Goal: Information Seeking & Learning: Find contact information

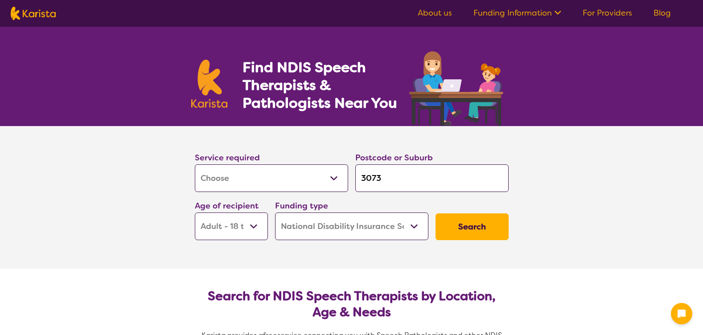
select select "[MEDICAL_DATA]"
select select "AD"
select select "NDIS"
select select "[MEDICAL_DATA]"
select select "AD"
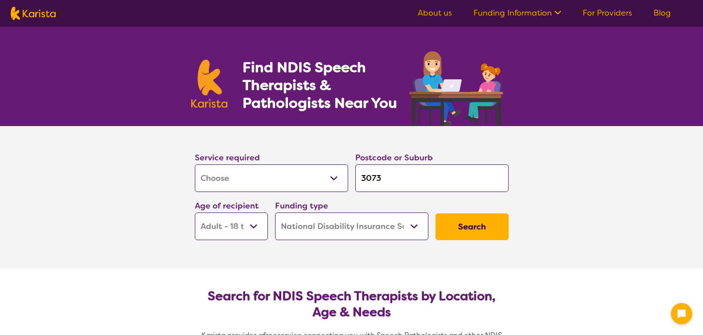
select select "NDIS"
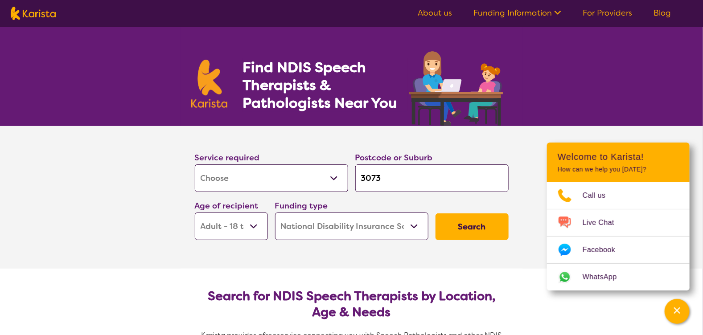
click at [381, 179] on input "3073" at bounding box center [432, 179] width 153 height 28
type input "307"
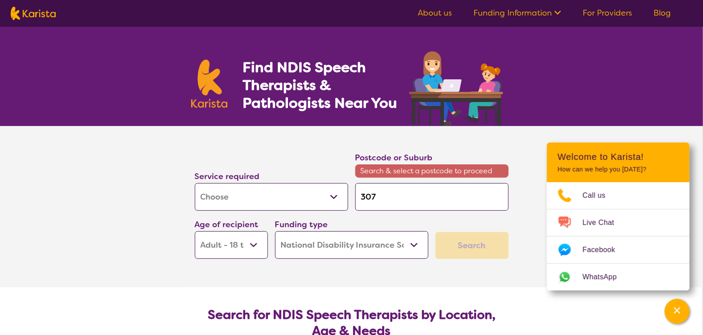
type input "30"
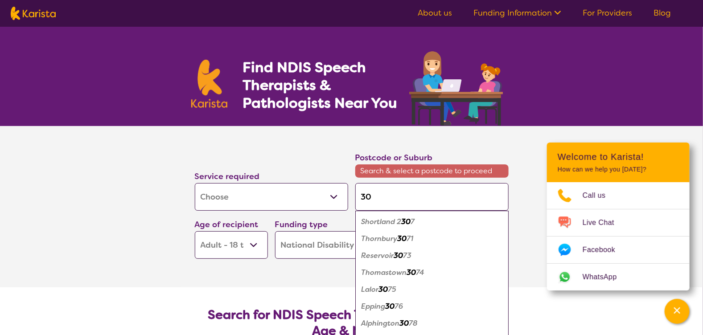
type input "3"
type input "33"
type input "3"
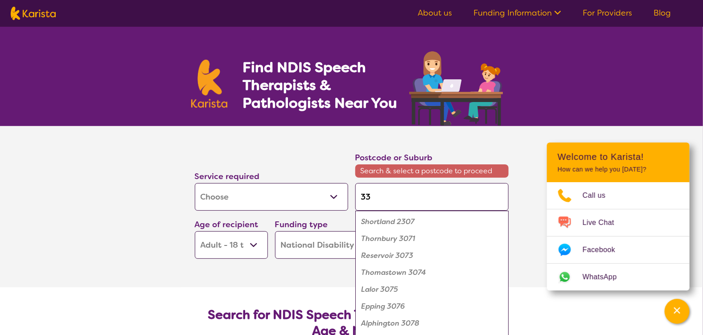
type input "3"
type input "33"
type input "330"
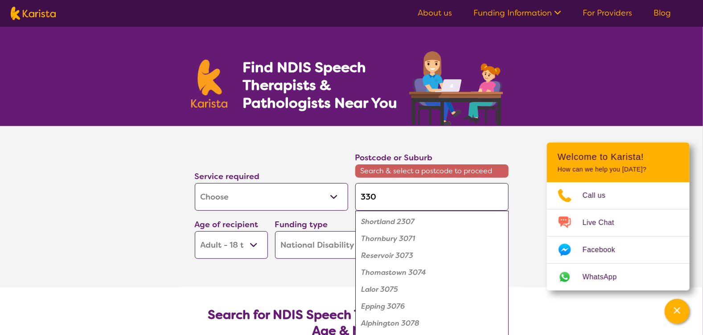
type input "3303"
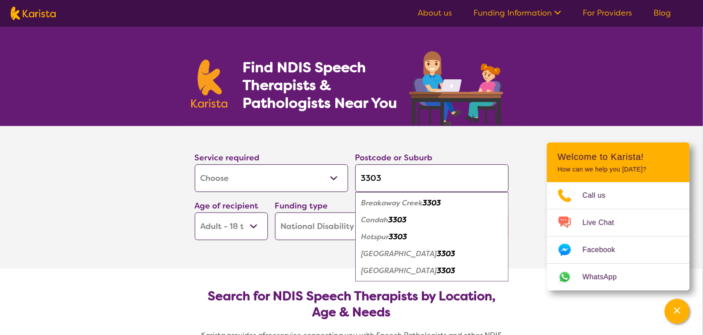
type input "330"
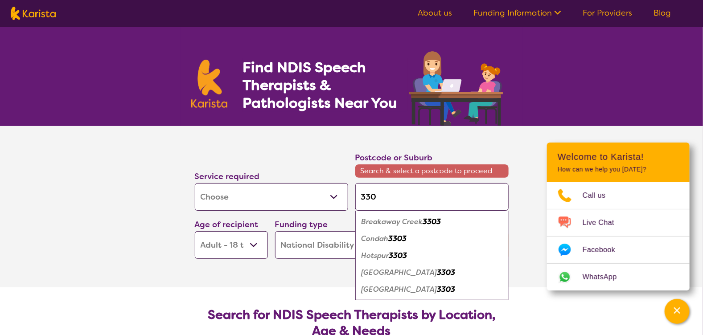
type input "33"
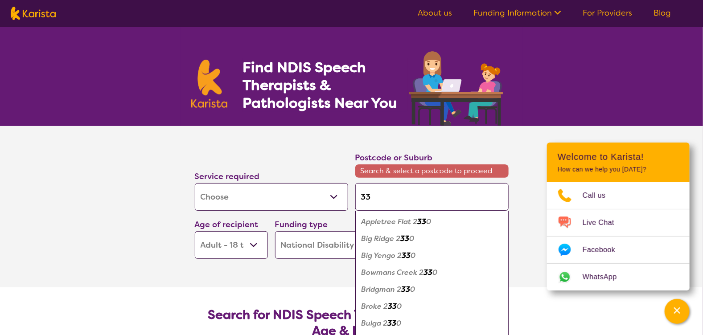
type input "3"
type input "30"
type input "303"
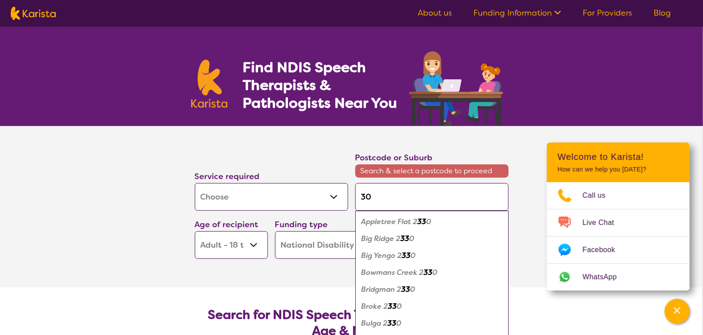
type input "303"
type input "3033"
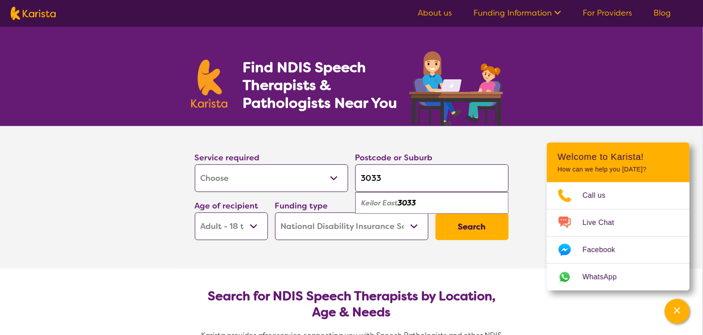
type input "303"
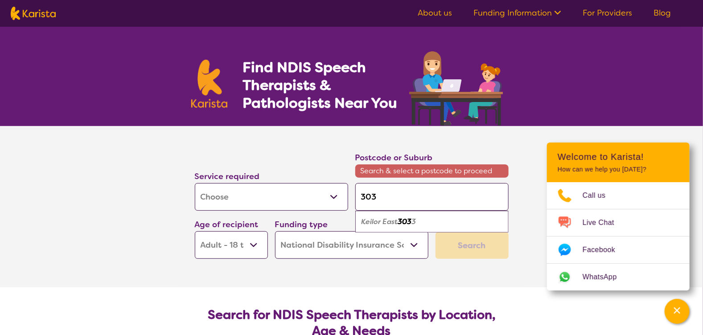
type input "30"
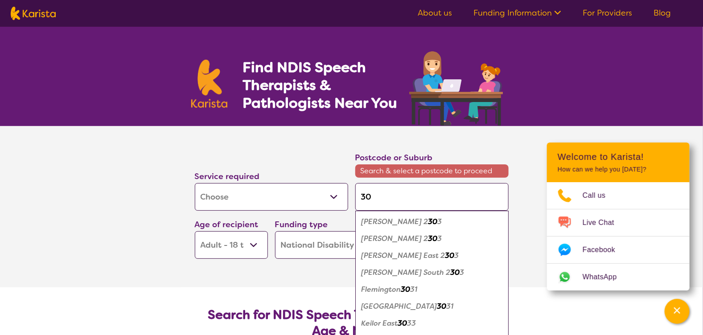
click at [401, 289] on em "Flemington" at bounding box center [382, 289] width 40 height 9
type input "3031"
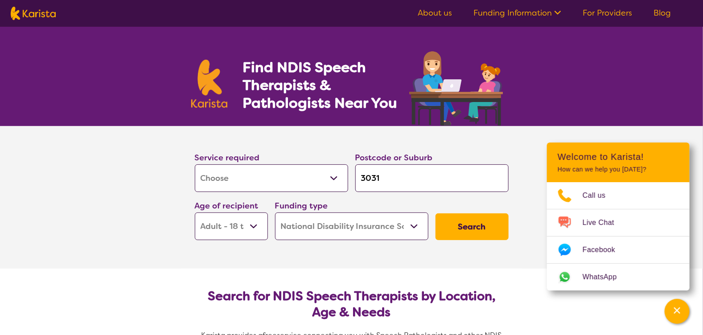
click at [254, 226] on select "Early Childhood - 0 to 9 Child - 10 to 11 Adolescent - 12 to 17 Adult - 18 to 6…" at bounding box center [231, 227] width 73 height 28
click at [195, 213] on select "Early Childhood - 0 to 9 Child - 10 to 11 Adolescent - 12 to 17 Adult - 18 to 6…" at bounding box center [231, 227] width 73 height 28
click at [457, 223] on button "Search" at bounding box center [472, 227] width 73 height 27
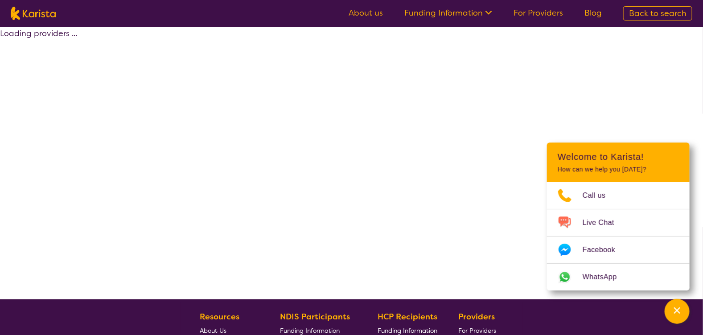
select select "by_score"
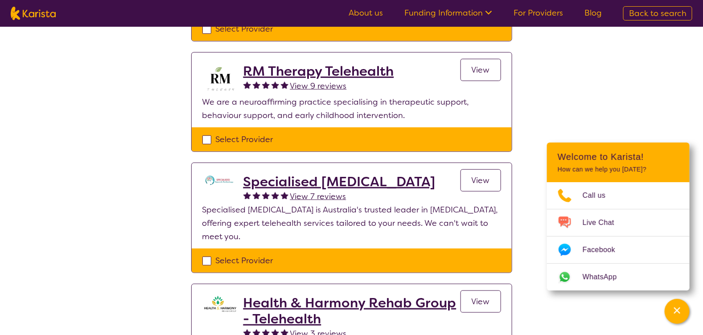
scroll to position [223, 0]
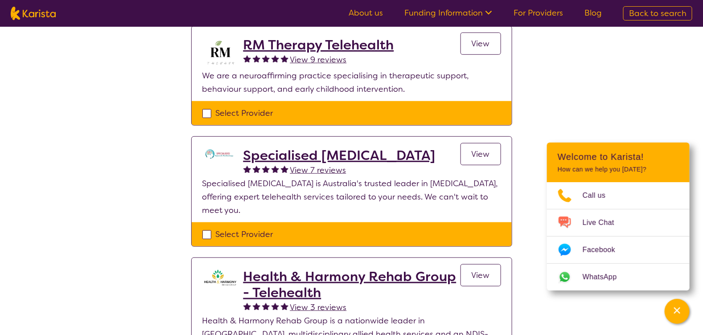
click at [310, 159] on h2 "Specialised [MEDICAL_DATA]" at bounding box center [340, 156] width 192 height 16
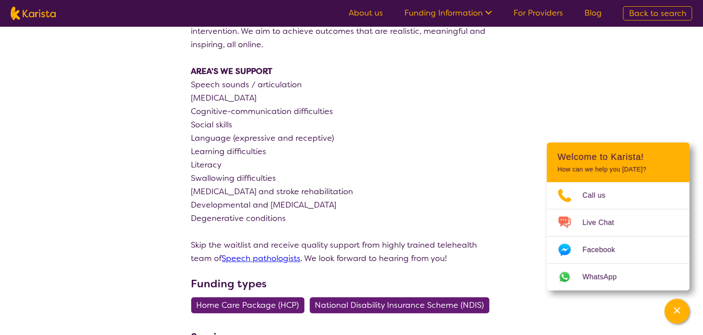
scroll to position [847, 0]
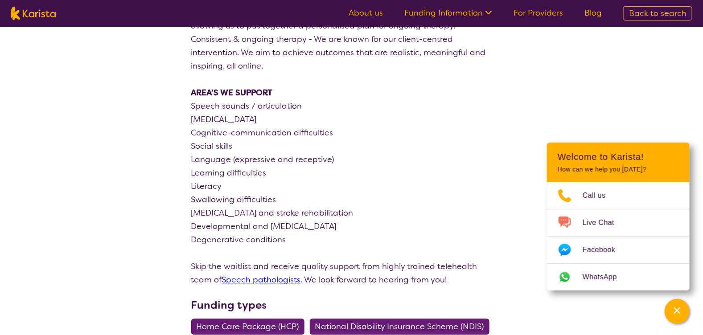
scroll to position [223, 0]
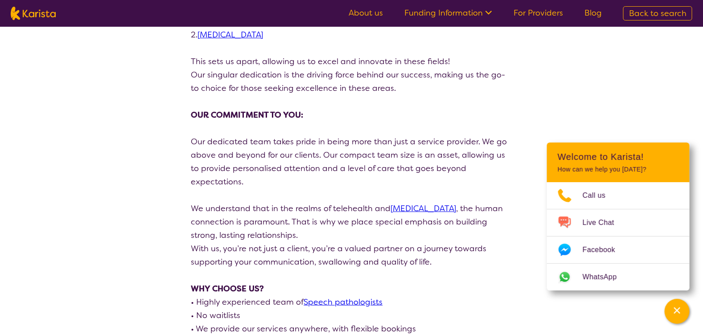
select select "by_score"
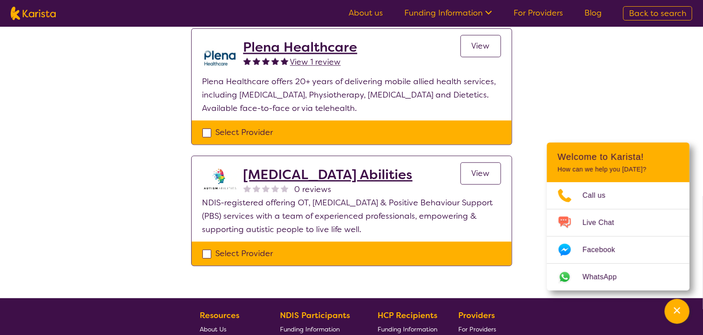
scroll to position [713, 0]
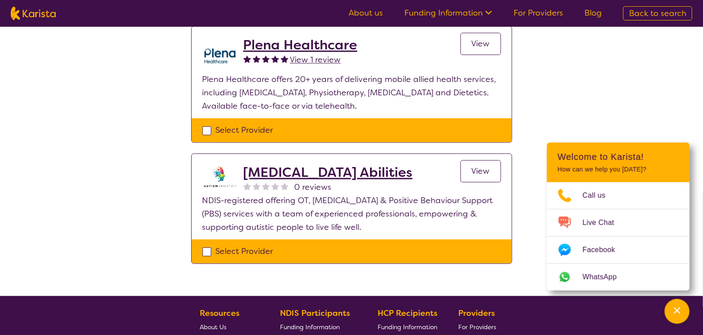
click at [297, 165] on h2 "[MEDICAL_DATA] Abilities" at bounding box center [328, 173] width 169 height 16
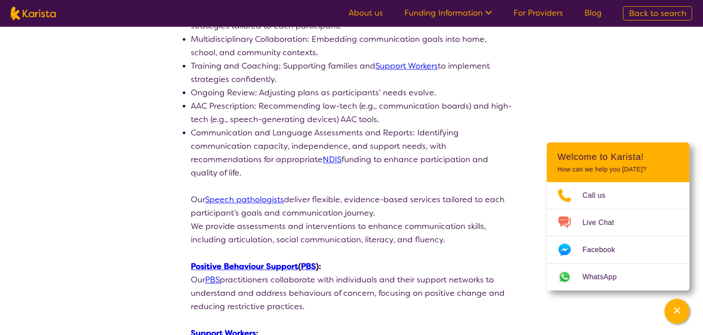
scroll to position [847, 0]
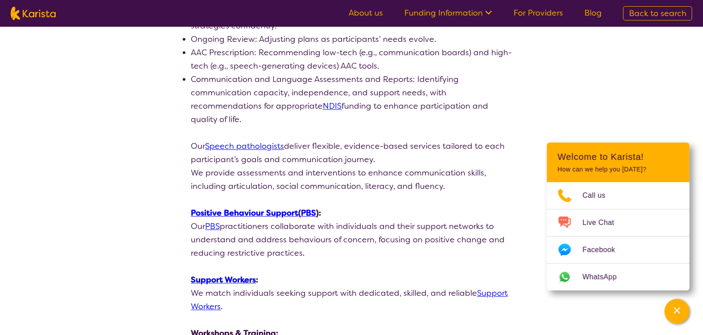
scroll to position [713, 0]
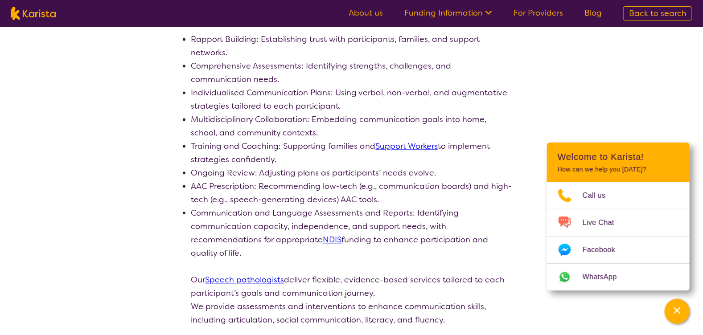
select select "by_score"
